Goal: Task Accomplishment & Management: Complete application form

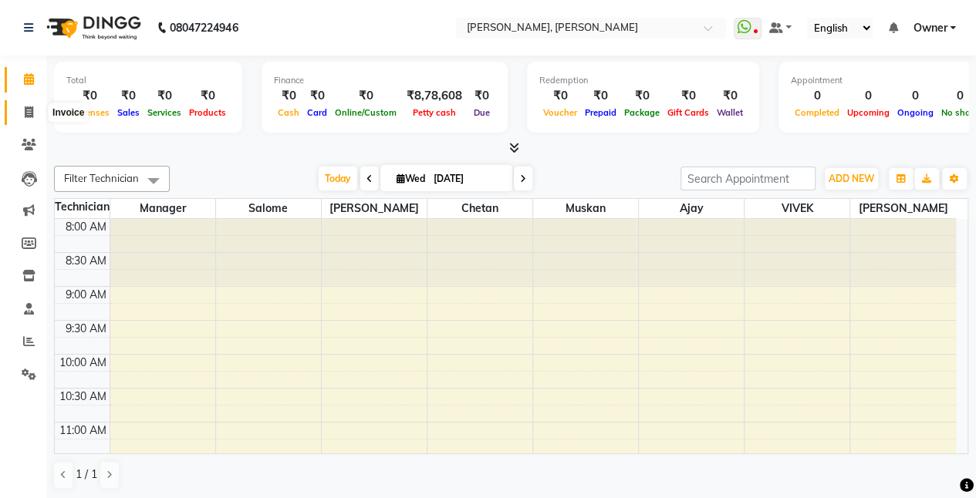
click at [25, 116] on icon at bounding box center [29, 112] width 8 height 12
select select "5749"
select select "service"
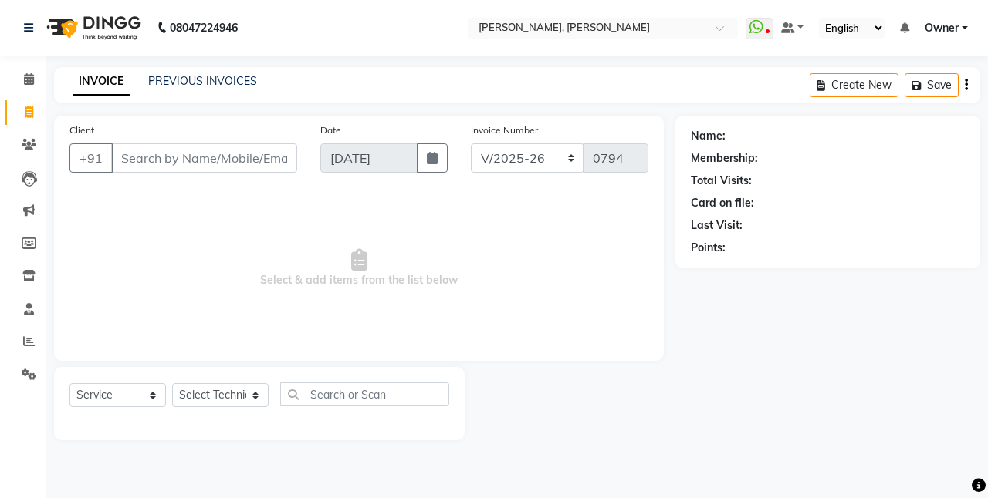
click at [145, 160] on input "Client" at bounding box center [204, 157] width 186 height 29
type input "9717121079"
click at [238, 163] on span "Add Client" at bounding box center [257, 157] width 61 height 15
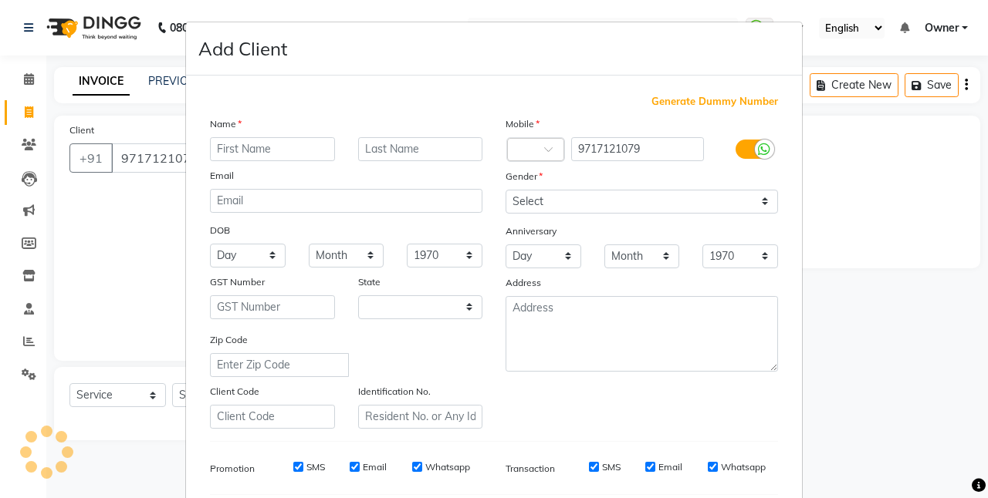
select select "21"
click at [272, 152] on input "text" at bounding box center [272, 149] width 125 height 24
type input "Sweety"
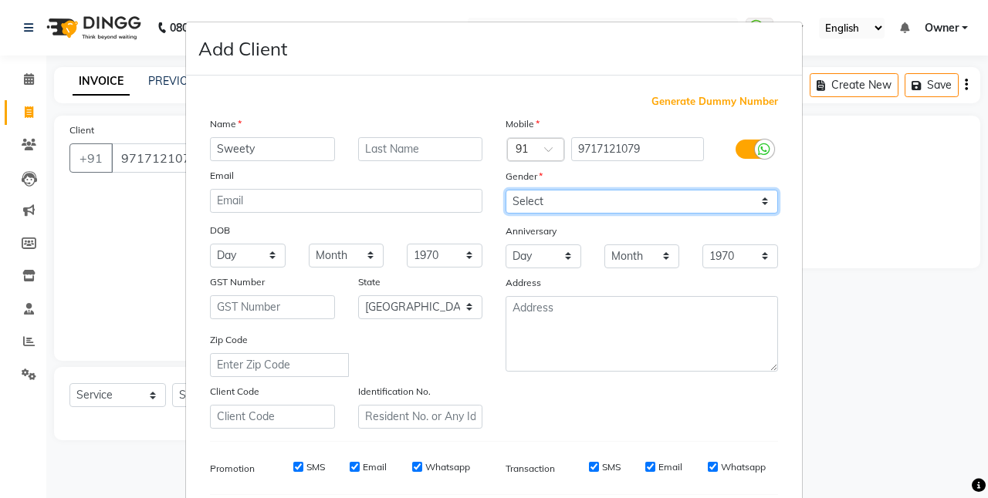
click at [549, 205] on select "Select [DEMOGRAPHIC_DATA] [DEMOGRAPHIC_DATA] Other Prefer Not To Say" at bounding box center [641, 202] width 272 height 24
select select "[DEMOGRAPHIC_DATA]"
click at [505, 190] on select "Select [DEMOGRAPHIC_DATA] [DEMOGRAPHIC_DATA] Other Prefer Not To Say" at bounding box center [641, 202] width 272 height 24
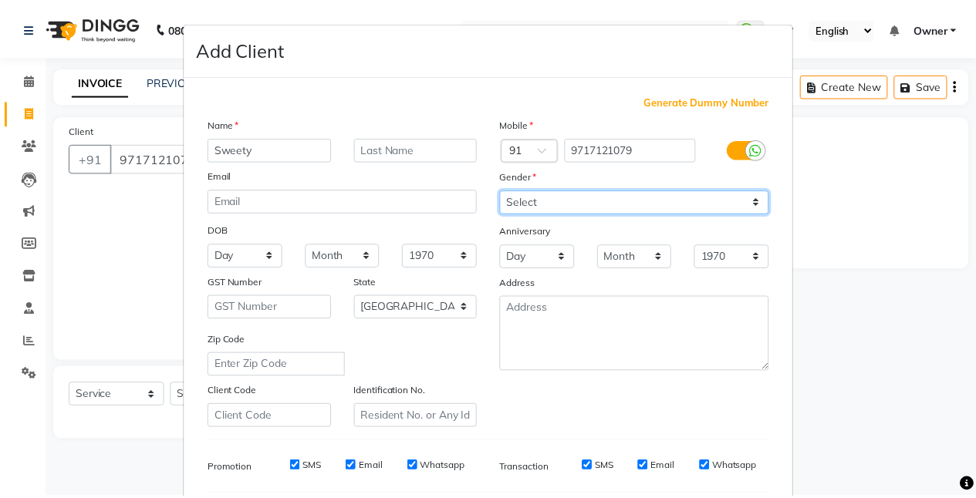
scroll to position [211, 0]
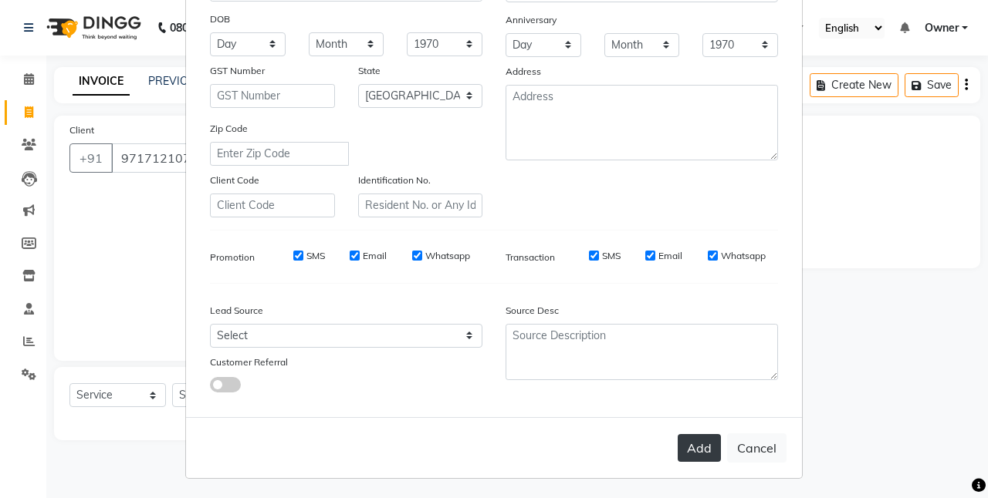
click at [708, 444] on button "Add" at bounding box center [698, 448] width 43 height 28
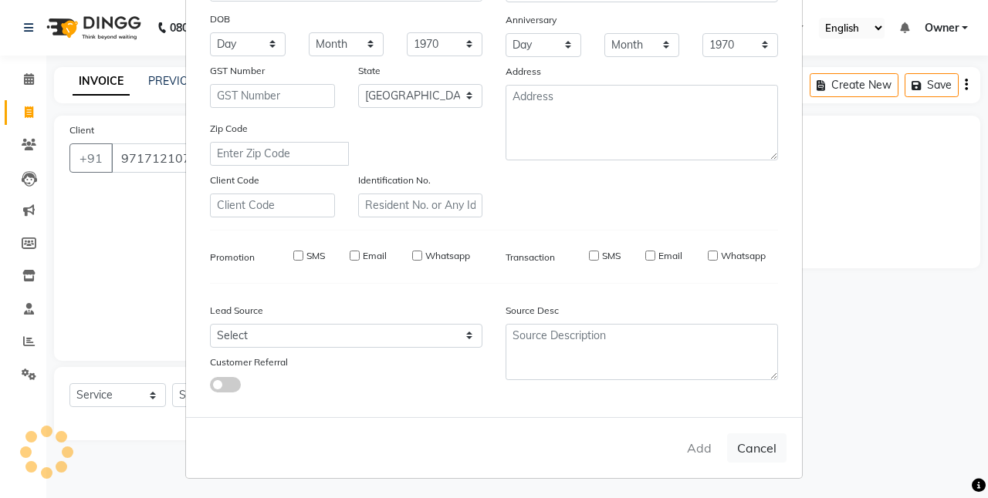
select select
select select "null"
select select
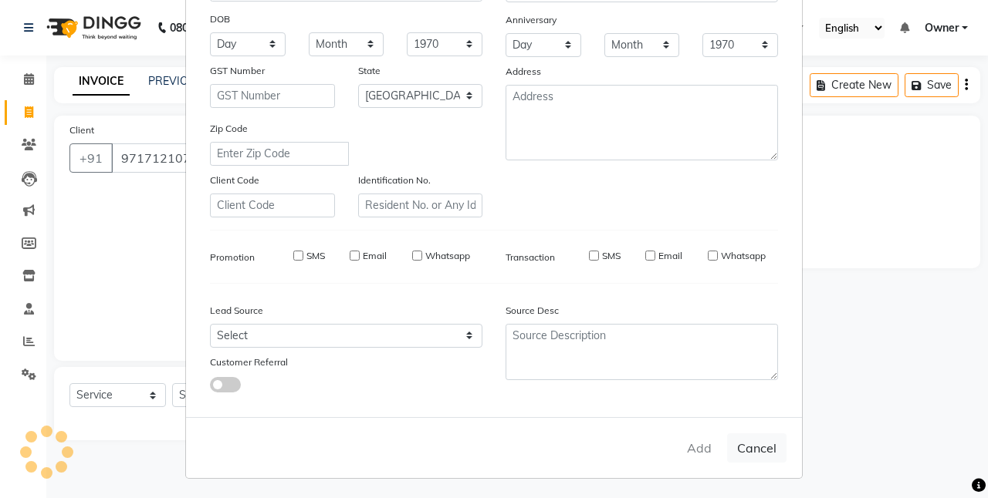
select select
checkbox input "false"
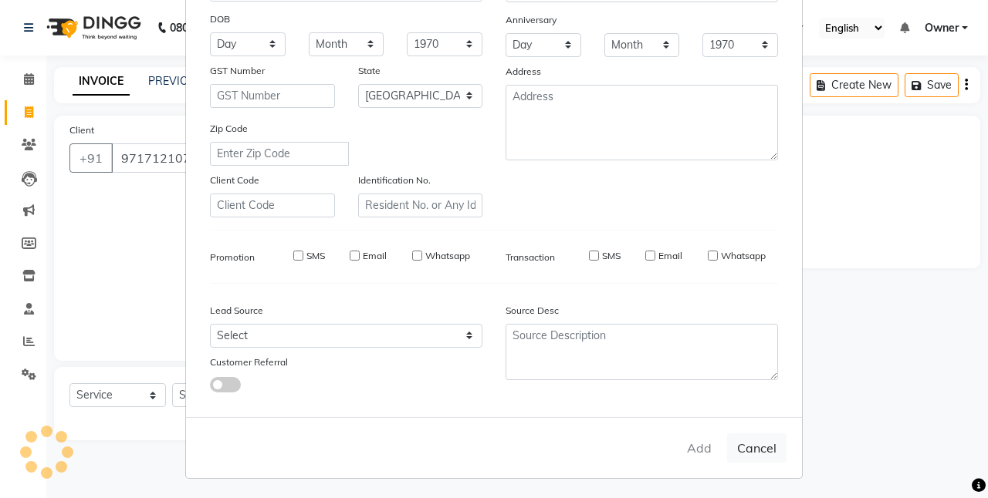
checkbox input "false"
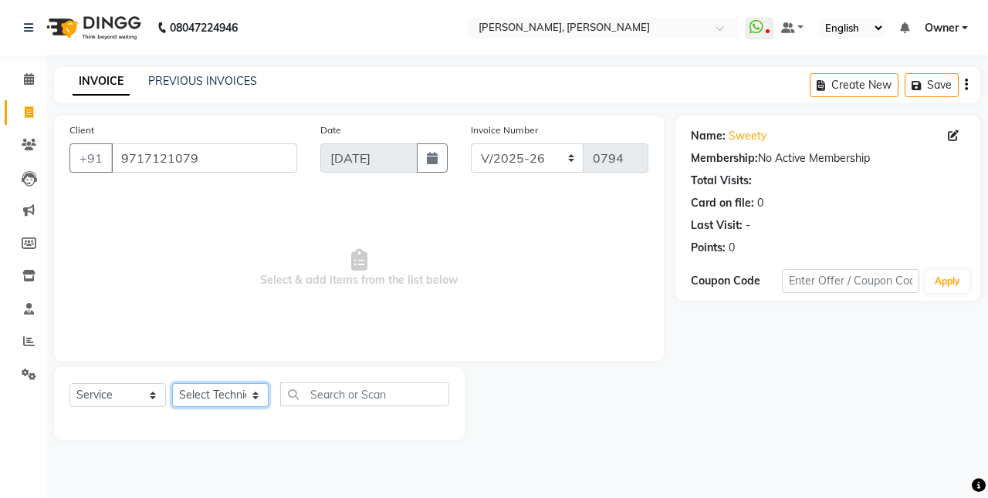
click at [228, 399] on select "Select Technician ajay [PERSON_NAME] Manager [PERSON_NAME] Owner [PERSON_NAME] …" at bounding box center [220, 395] width 96 height 24
select select "60492"
click at [172, 383] on select "Select Technician ajay [PERSON_NAME] Manager [PERSON_NAME] Owner [PERSON_NAME] …" at bounding box center [220, 395] width 96 height 24
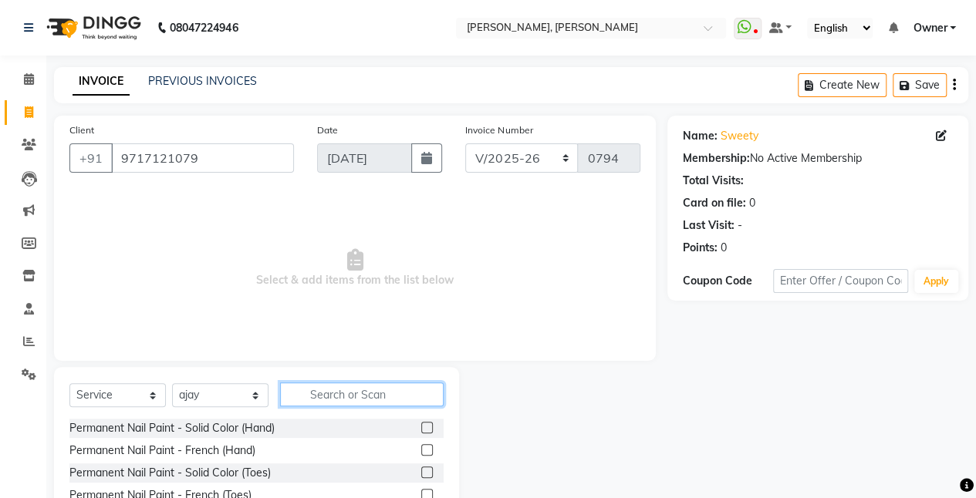
click at [347, 394] on input "text" at bounding box center [362, 395] width 164 height 24
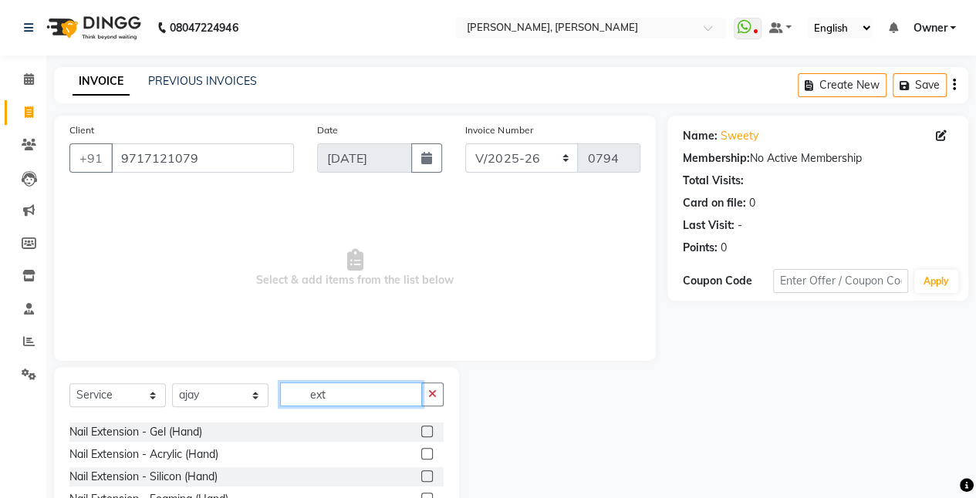
scroll to position [43, 0]
type input "ext"
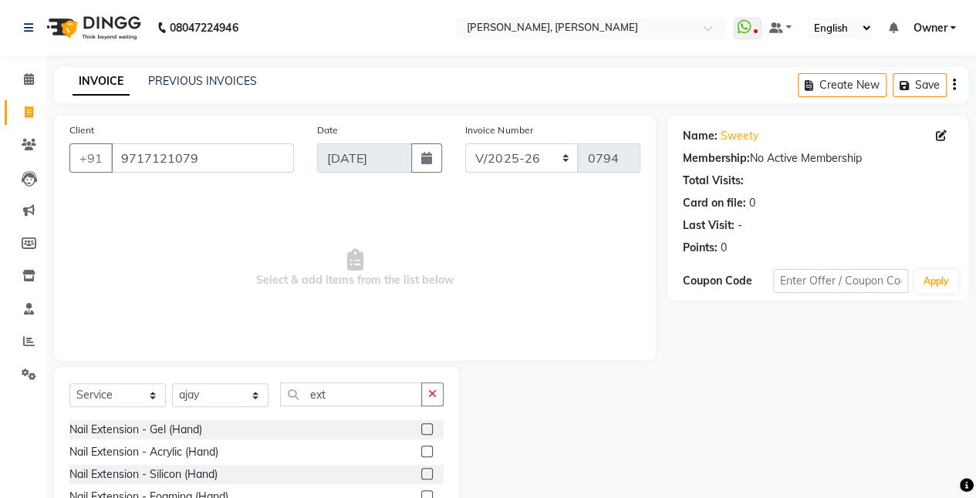
click at [421, 452] on label at bounding box center [427, 452] width 12 height 12
click at [421, 452] on input "checkbox" at bounding box center [426, 452] width 10 height 10
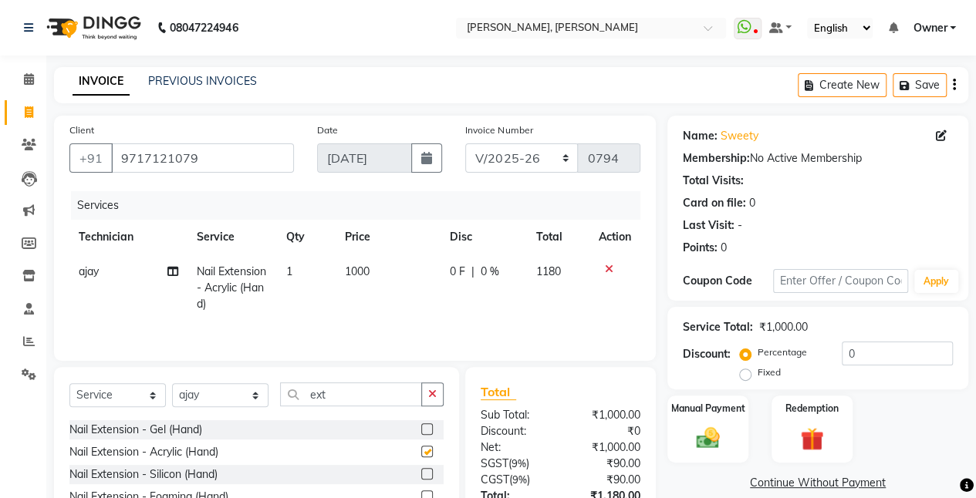
checkbox input "false"
click at [386, 392] on input "ext" at bounding box center [351, 395] width 142 height 24
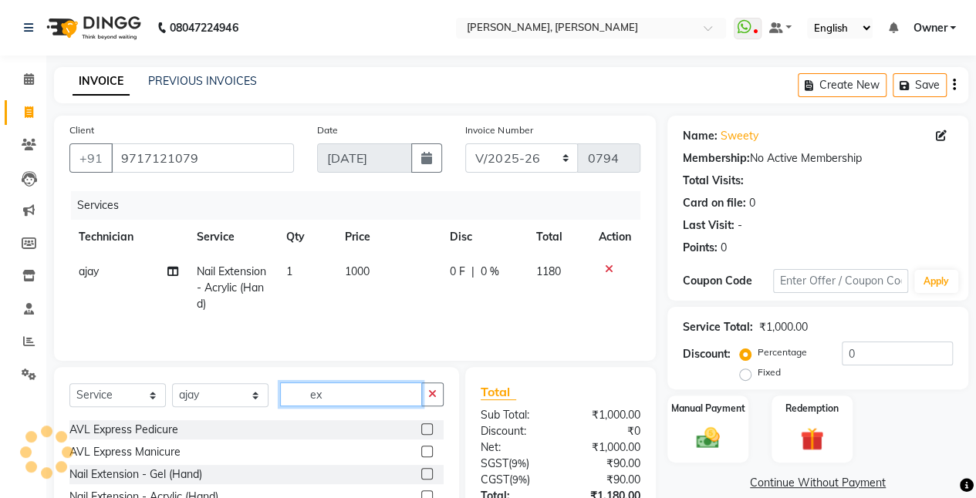
type input "e"
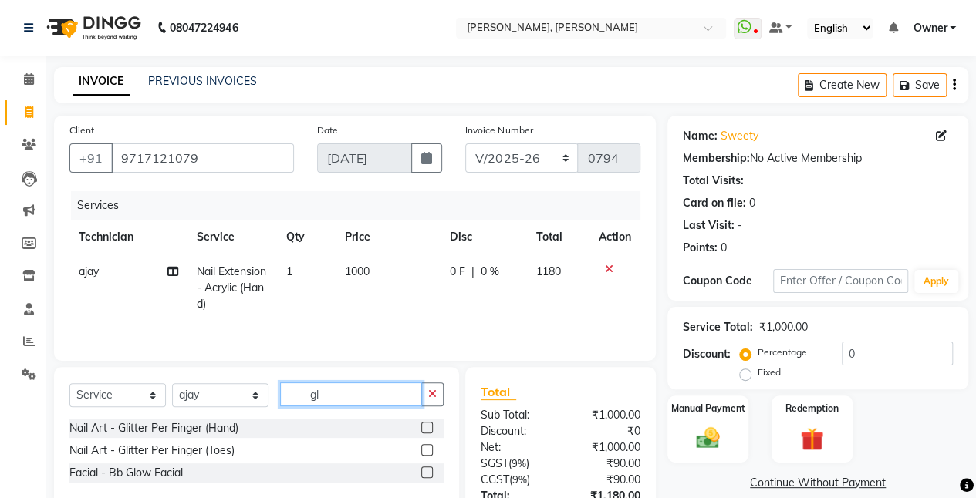
scroll to position [0, 0]
type input "glitt"
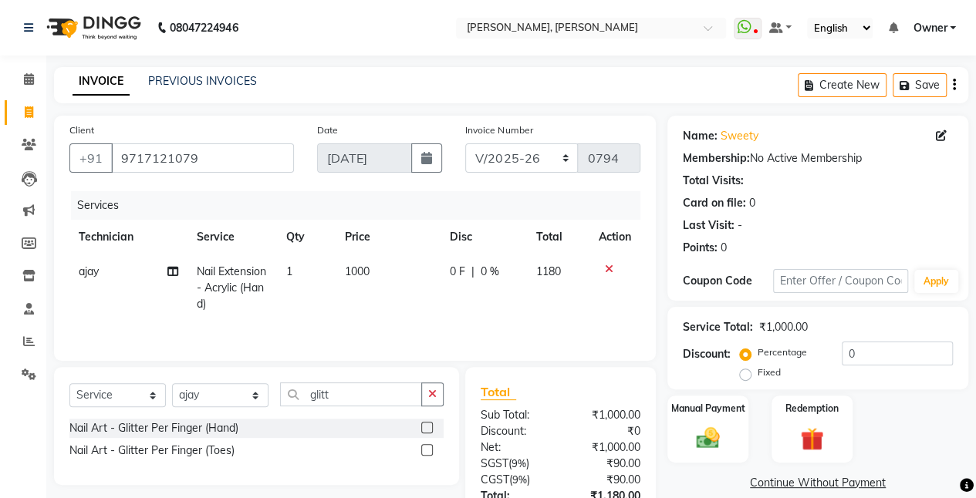
click at [421, 428] on label at bounding box center [427, 428] width 12 height 12
click at [421, 428] on input "checkbox" at bounding box center [426, 429] width 10 height 10
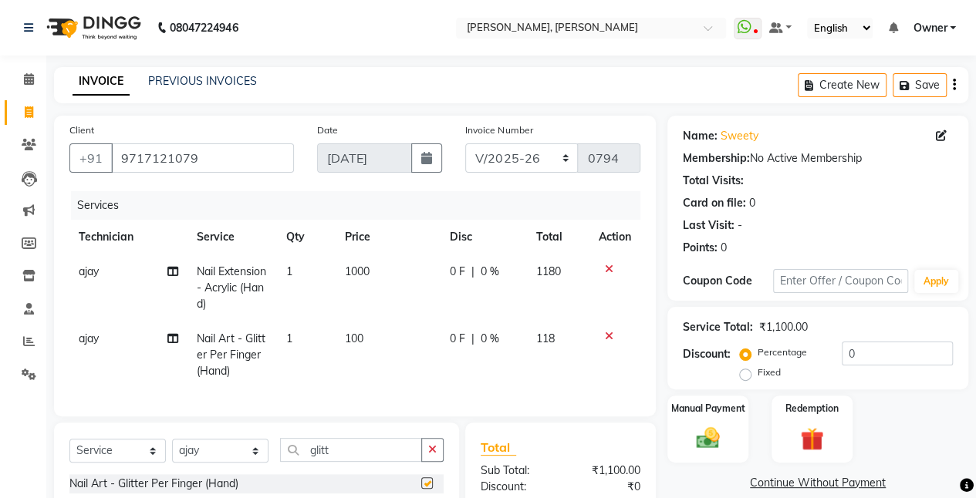
checkbox input "false"
click at [361, 339] on span "100" at bounding box center [354, 339] width 19 height 14
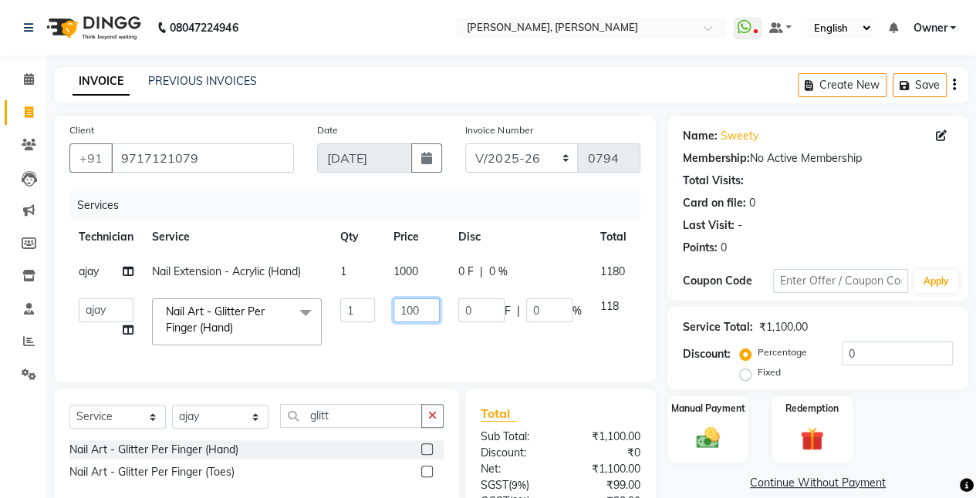
click at [430, 315] on input "100" at bounding box center [416, 311] width 46 height 24
type input "1000"
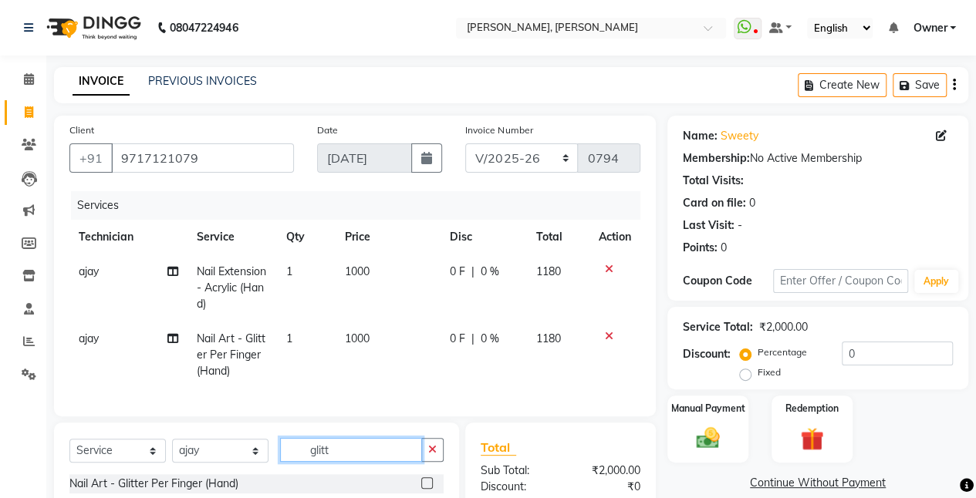
click at [372, 424] on div "Client [PHONE_NUMBER] Date [DATE] Invoice Number BTH/2025-26 RED/2025-26 V/2025…" at bounding box center [354, 383] width 625 height 534
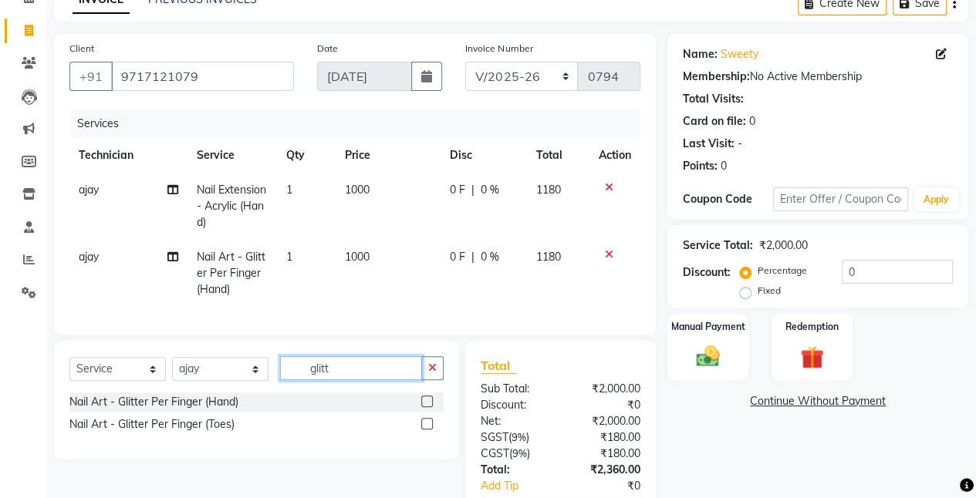
scroll to position [84, 0]
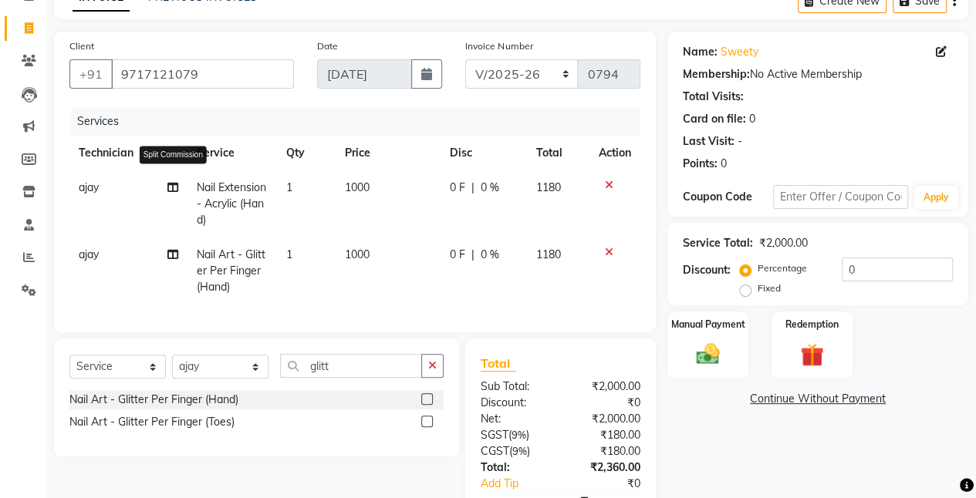
click at [174, 187] on icon at bounding box center [172, 187] width 11 height 11
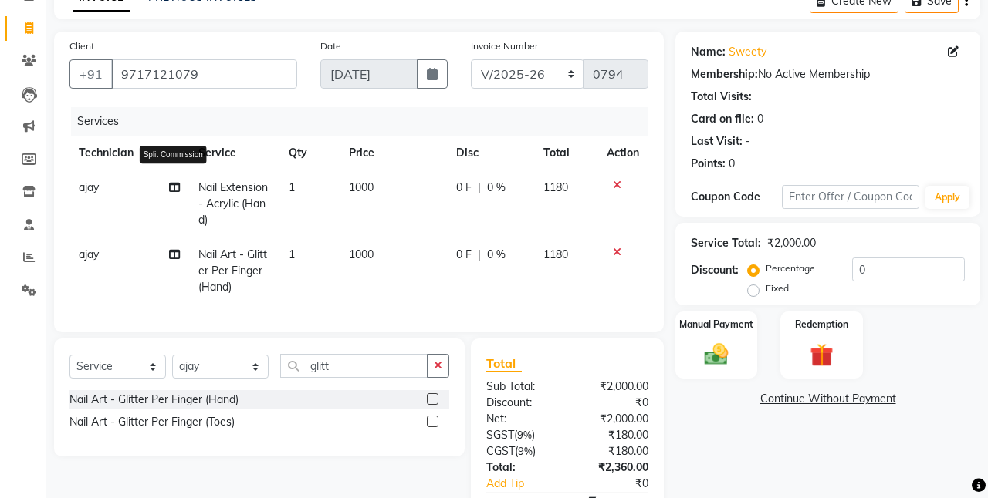
select select "60492"
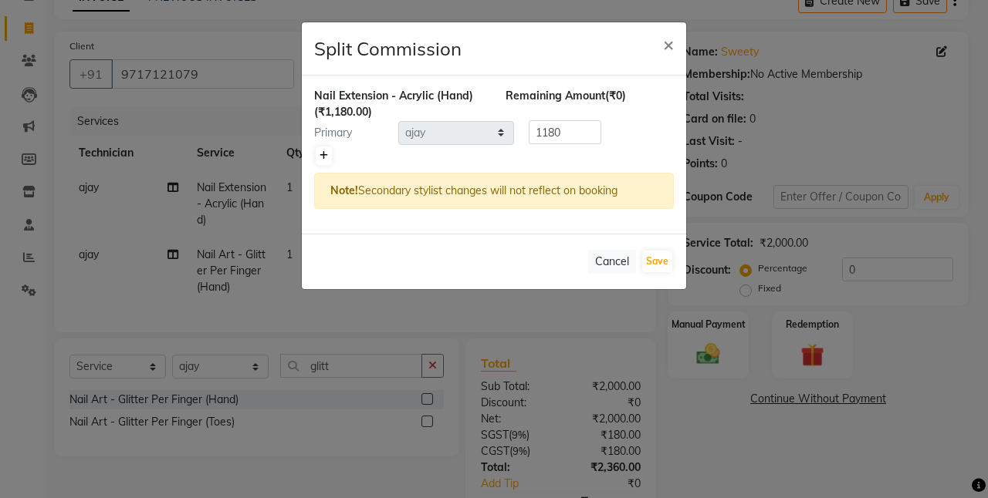
click at [322, 151] on icon at bounding box center [323, 155] width 8 height 9
type input "590"
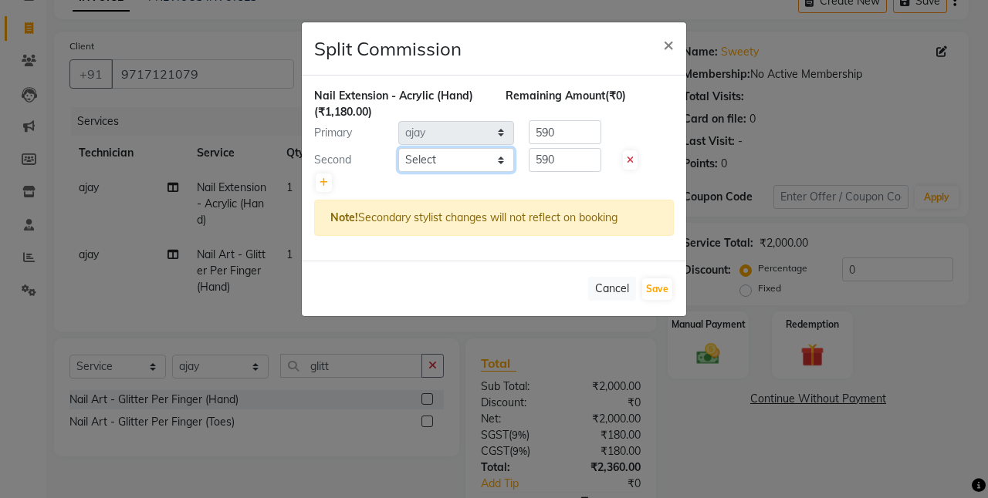
click at [472, 157] on select "Select ajay [PERSON_NAME] Manager [PERSON_NAME] Owner [PERSON_NAME] [PERSON_NAM…" at bounding box center [456, 160] width 116 height 24
select select "39727"
click at [398, 148] on select "Select ajay [PERSON_NAME] Manager [PERSON_NAME] Owner [PERSON_NAME] [PERSON_NAM…" at bounding box center [456, 160] width 116 height 24
click at [662, 284] on button "Save" at bounding box center [657, 290] width 30 height 22
select select "Select"
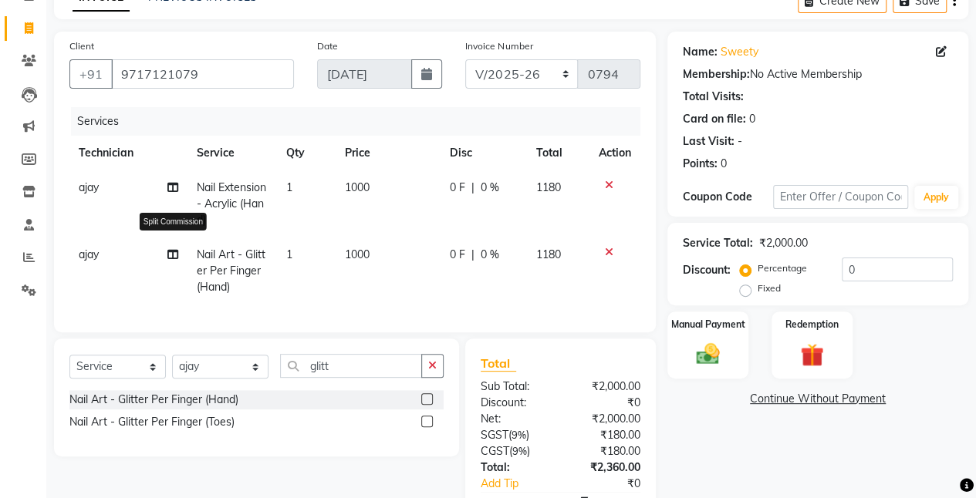
click at [173, 252] on icon at bounding box center [172, 254] width 11 height 11
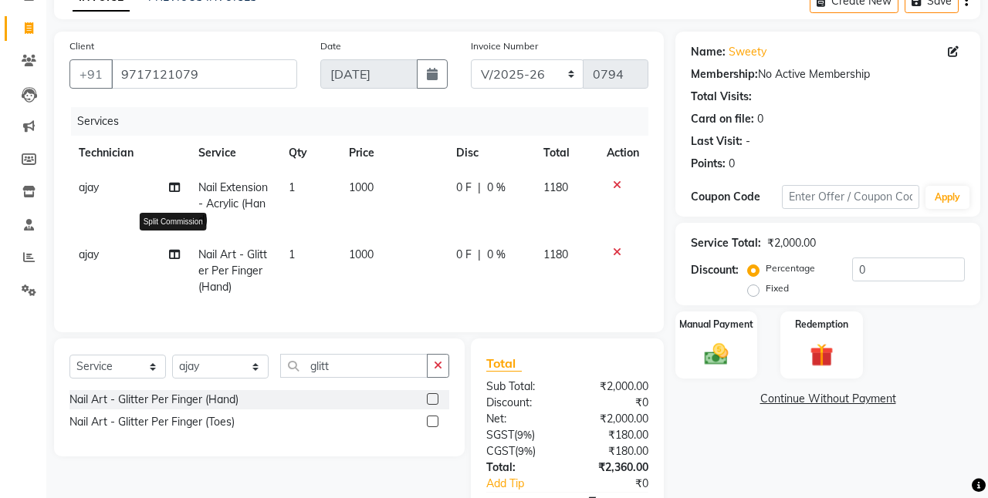
select select "60492"
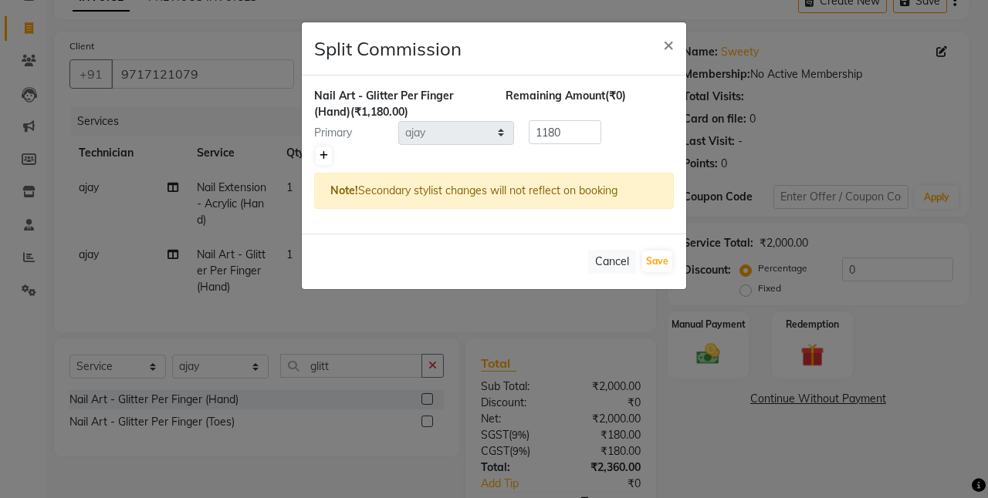
click at [319, 154] on icon at bounding box center [323, 155] width 8 height 9
type input "590"
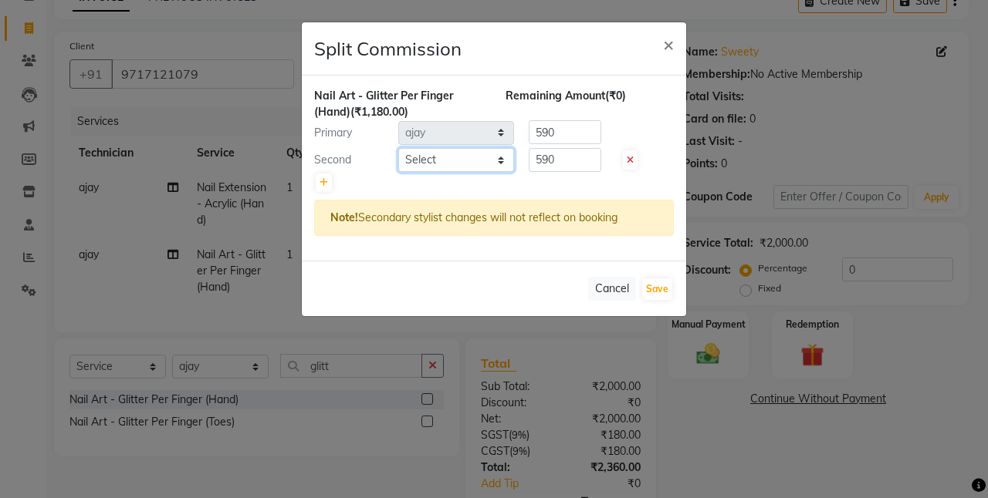
click at [445, 161] on select "Select ajay [PERSON_NAME] Manager [PERSON_NAME] Owner [PERSON_NAME] [PERSON_NAM…" at bounding box center [456, 160] width 116 height 24
select select "39727"
click at [398, 148] on select "Select ajay [PERSON_NAME] Manager [PERSON_NAME] Owner [PERSON_NAME] [PERSON_NAM…" at bounding box center [456, 160] width 116 height 24
click at [652, 289] on button "Save" at bounding box center [657, 290] width 30 height 22
select select "Select"
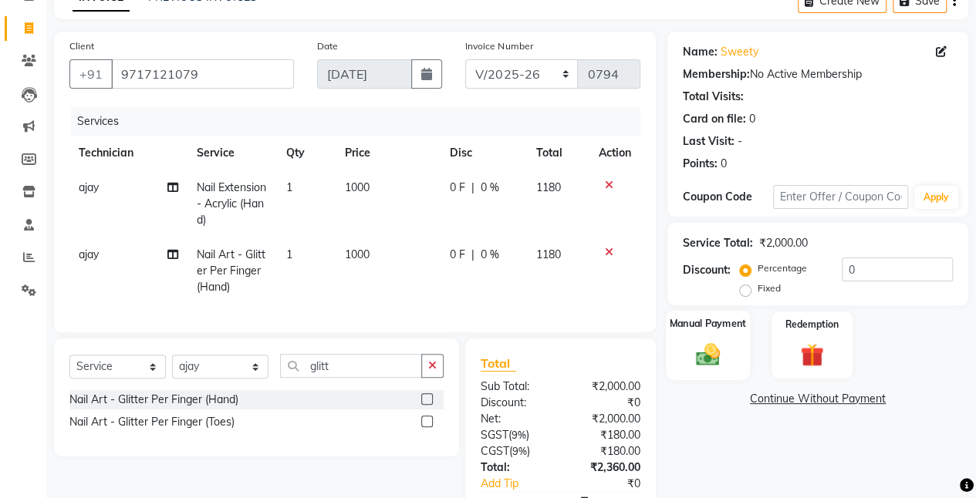
click at [724, 344] on img at bounding box center [707, 354] width 39 height 28
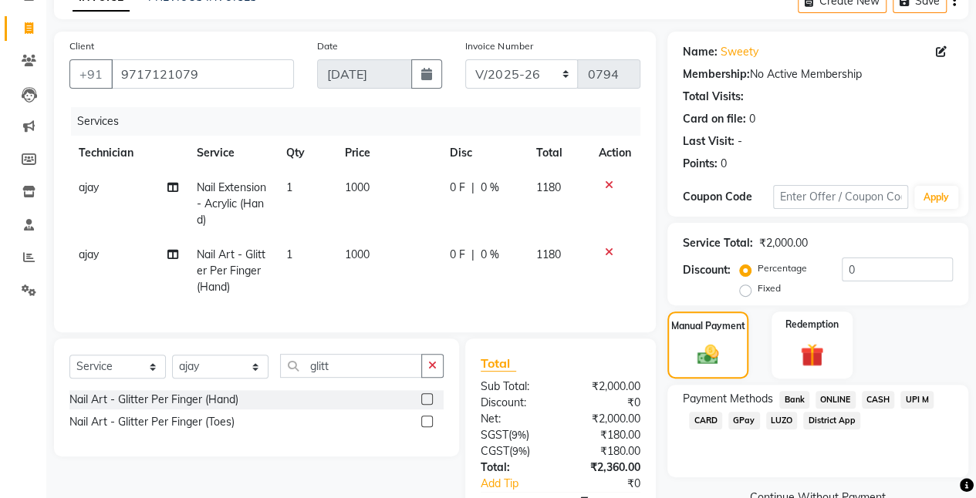
scroll to position [185, 0]
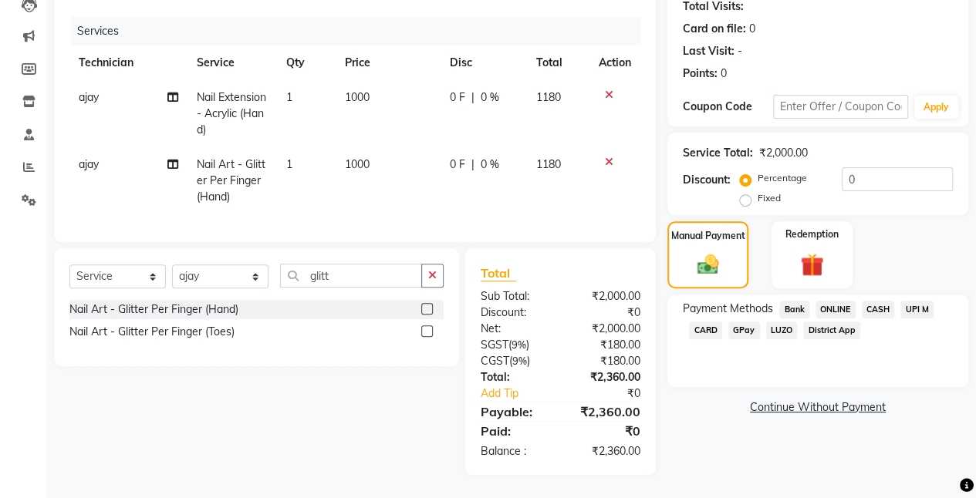
click at [827, 301] on span "ONLINE" at bounding box center [835, 310] width 40 height 18
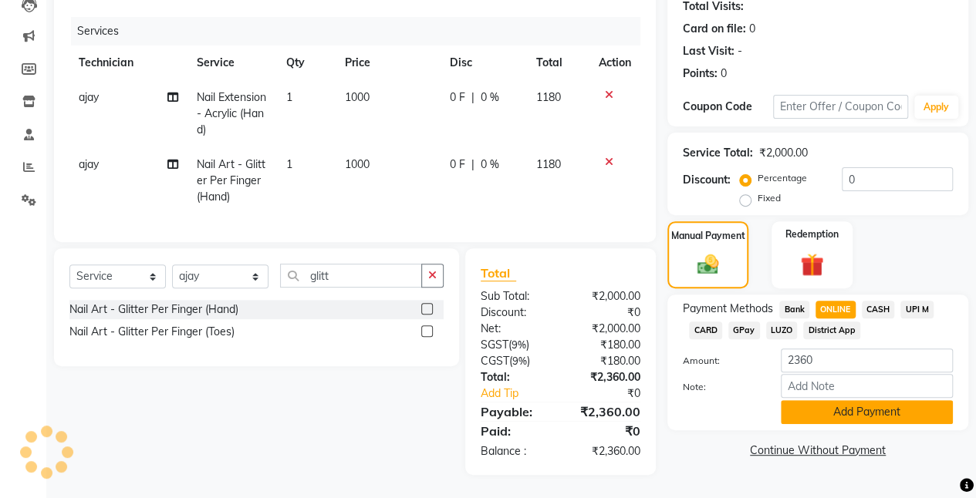
click at [787, 400] on button "Add Payment" at bounding box center [867, 412] width 172 height 24
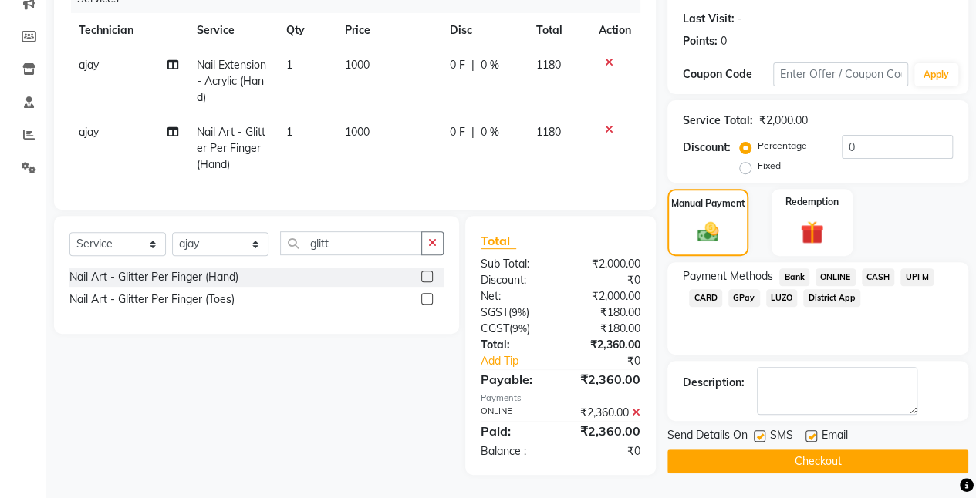
scroll to position [217, 0]
click at [674, 451] on button "Checkout" at bounding box center [817, 462] width 301 height 24
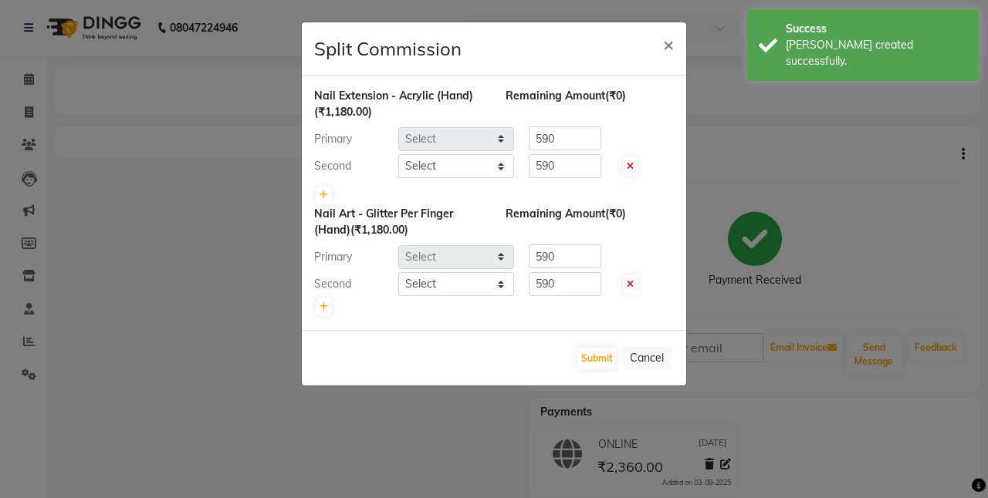
select select "60492"
select select "39727"
select select "60492"
select select "39727"
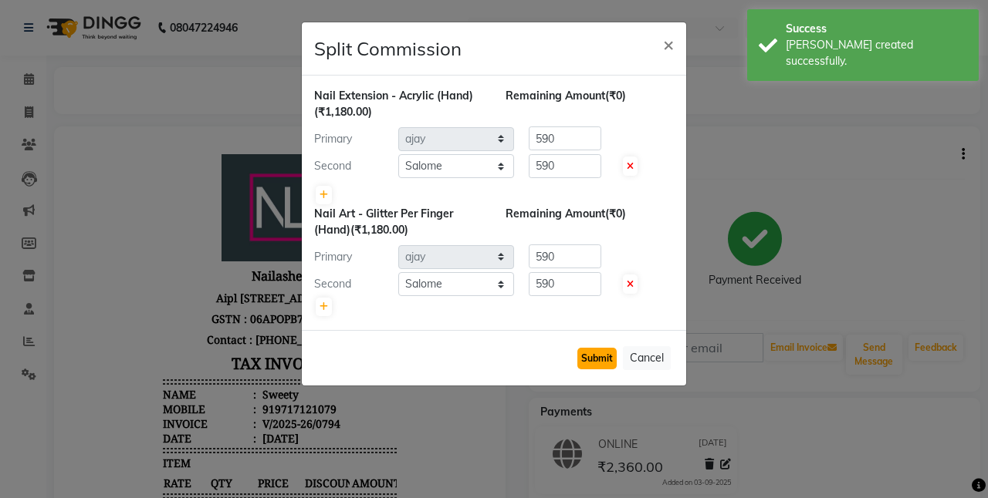
click at [589, 359] on button "Submit" at bounding box center [596, 359] width 39 height 22
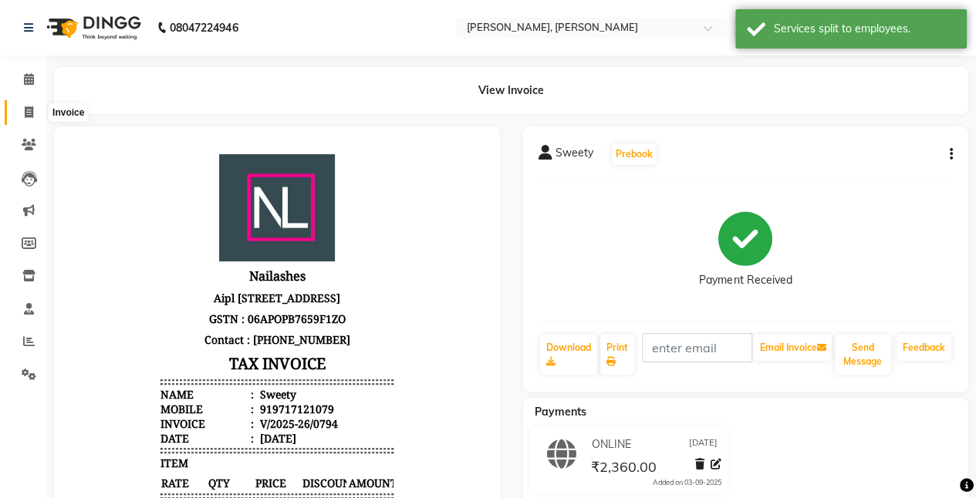
click at [31, 112] on icon at bounding box center [29, 112] width 8 height 12
select select "service"
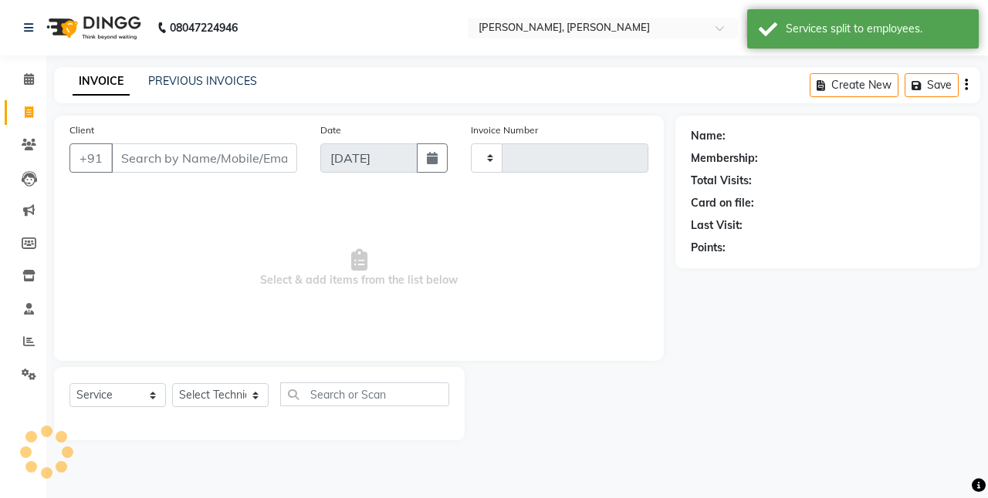
type input "0795"
select select "5749"
